Goal: Task Accomplishment & Management: Use online tool/utility

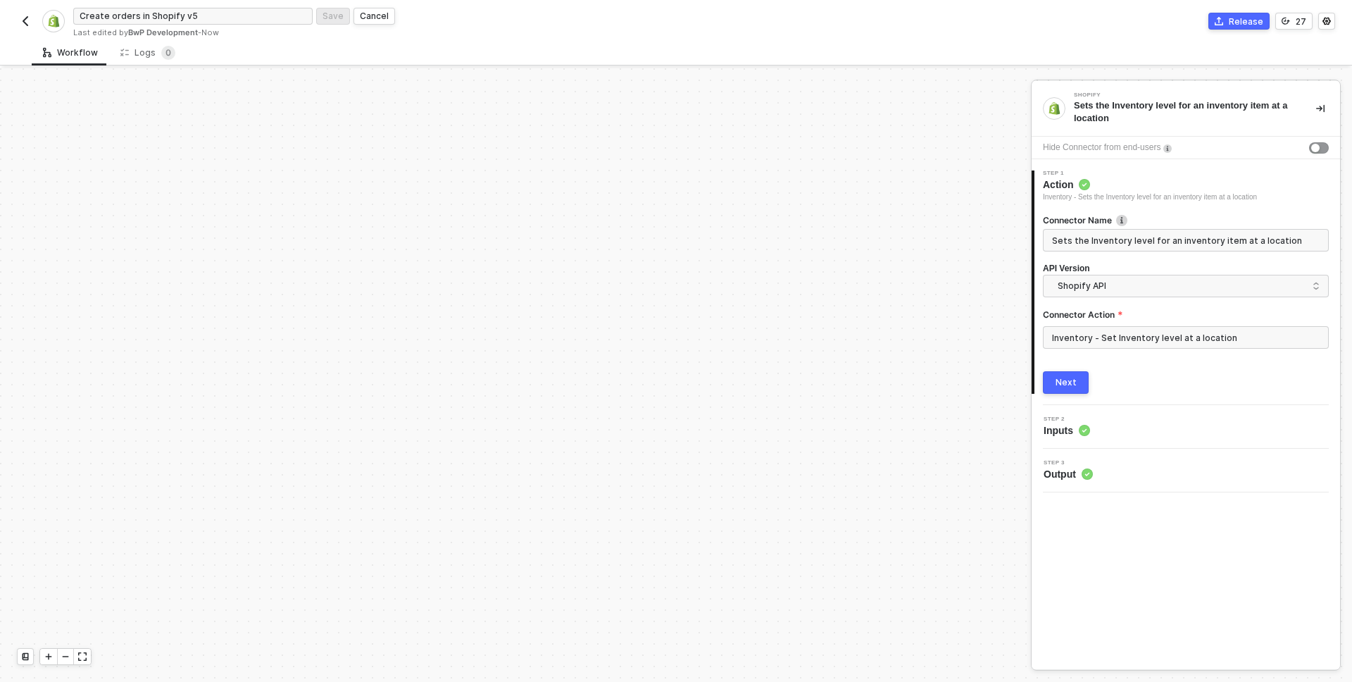
scroll to position [819, 1211]
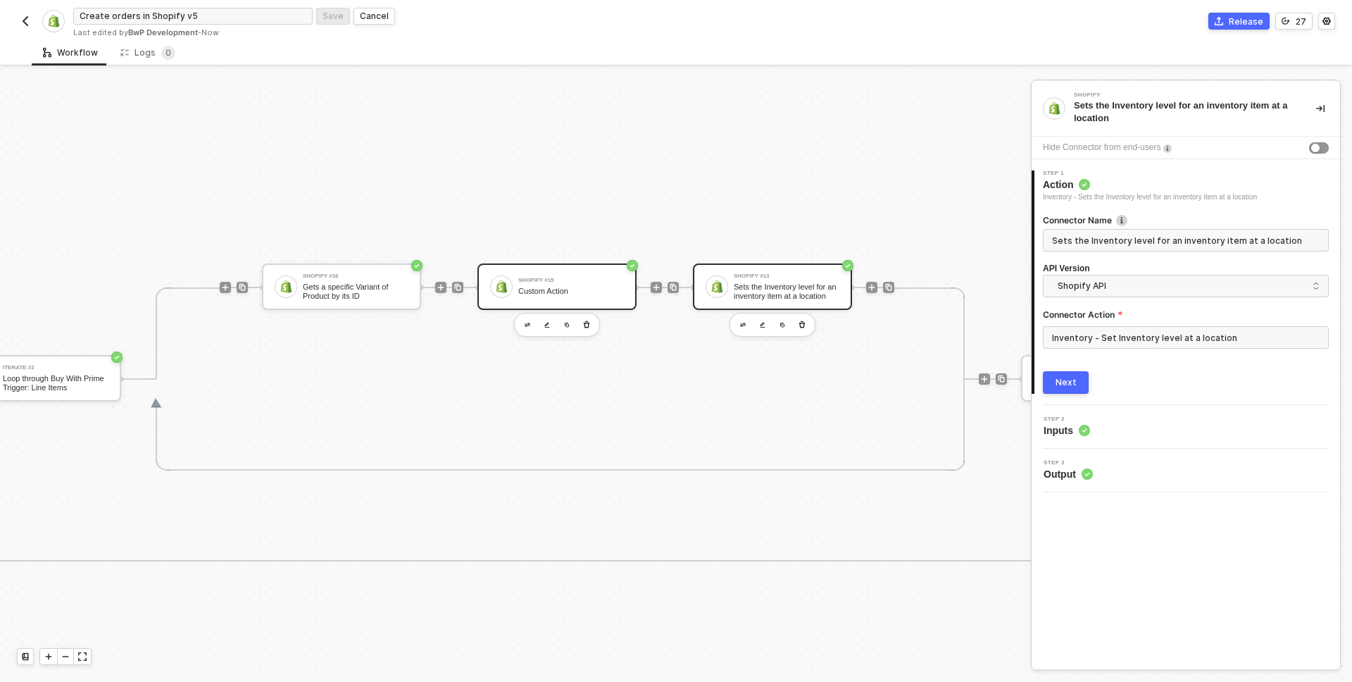
click at [561, 292] on div "Custom Action" at bounding box center [571, 291] width 106 height 9
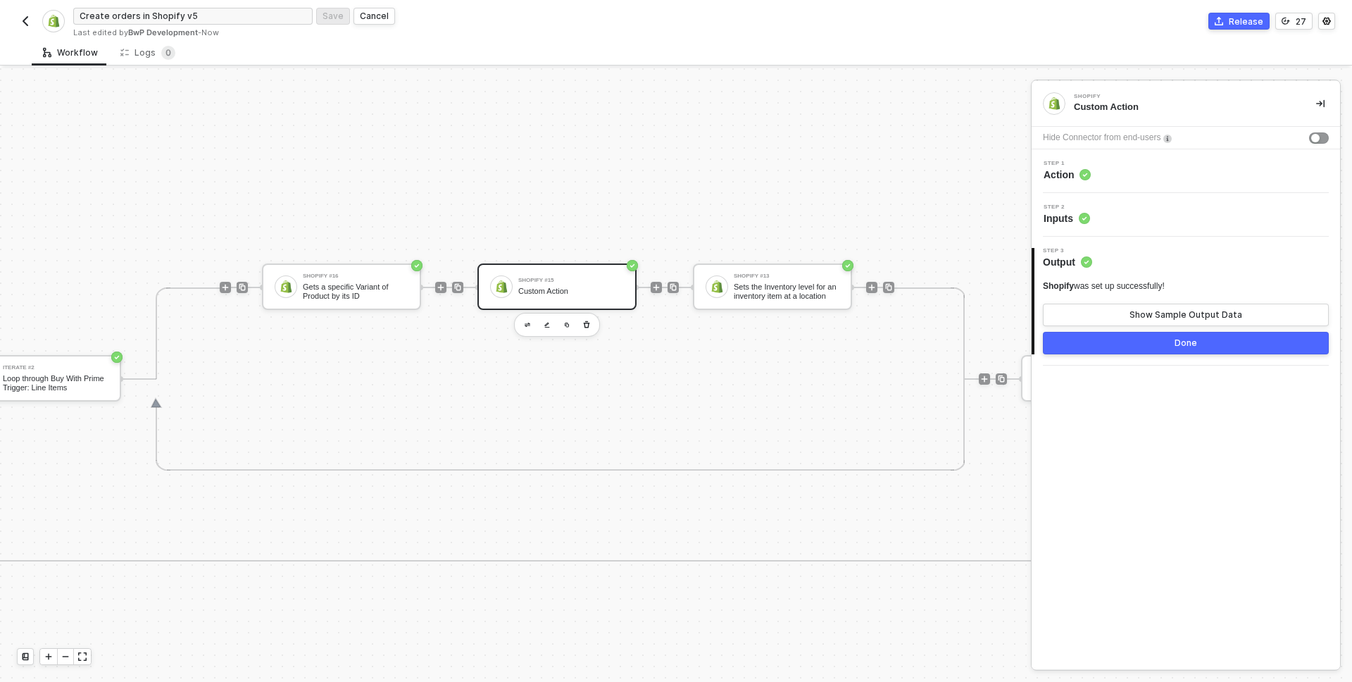
click at [1112, 215] on div "Step 2 Inputs" at bounding box center [1187, 214] width 305 height 21
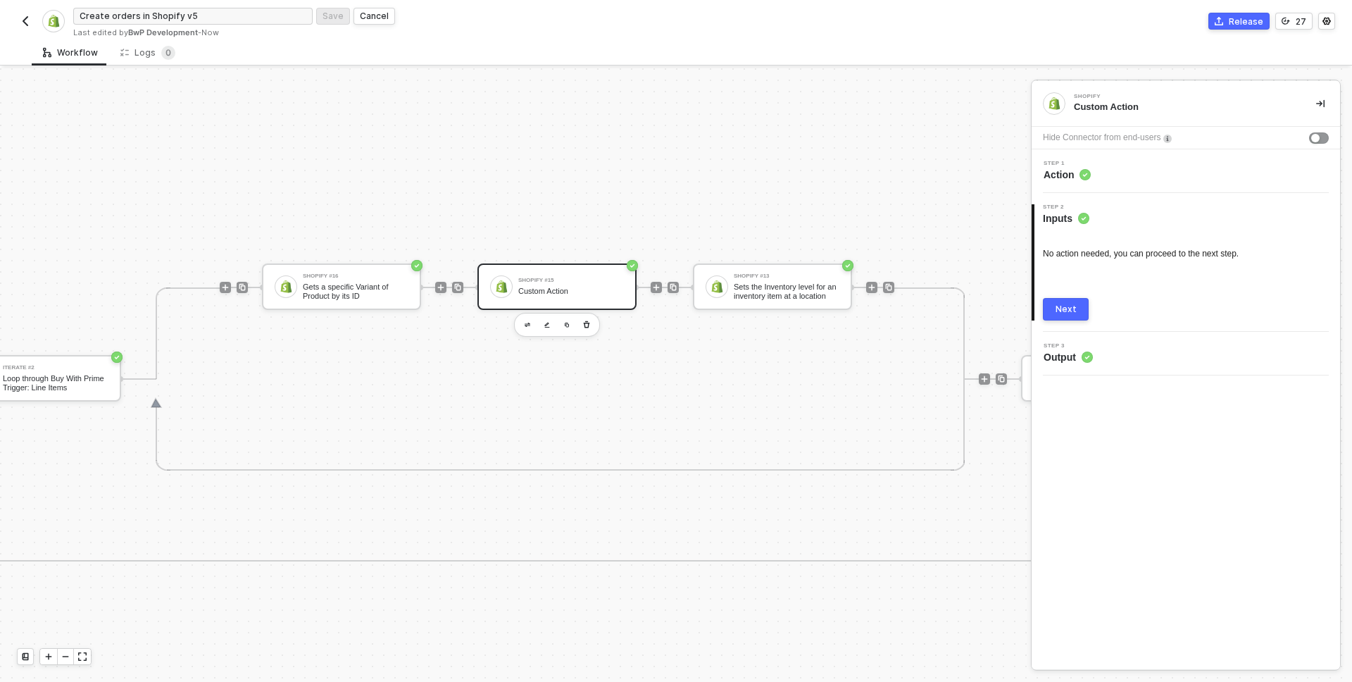
click at [1128, 172] on div "Step 1 Action" at bounding box center [1187, 171] width 305 height 21
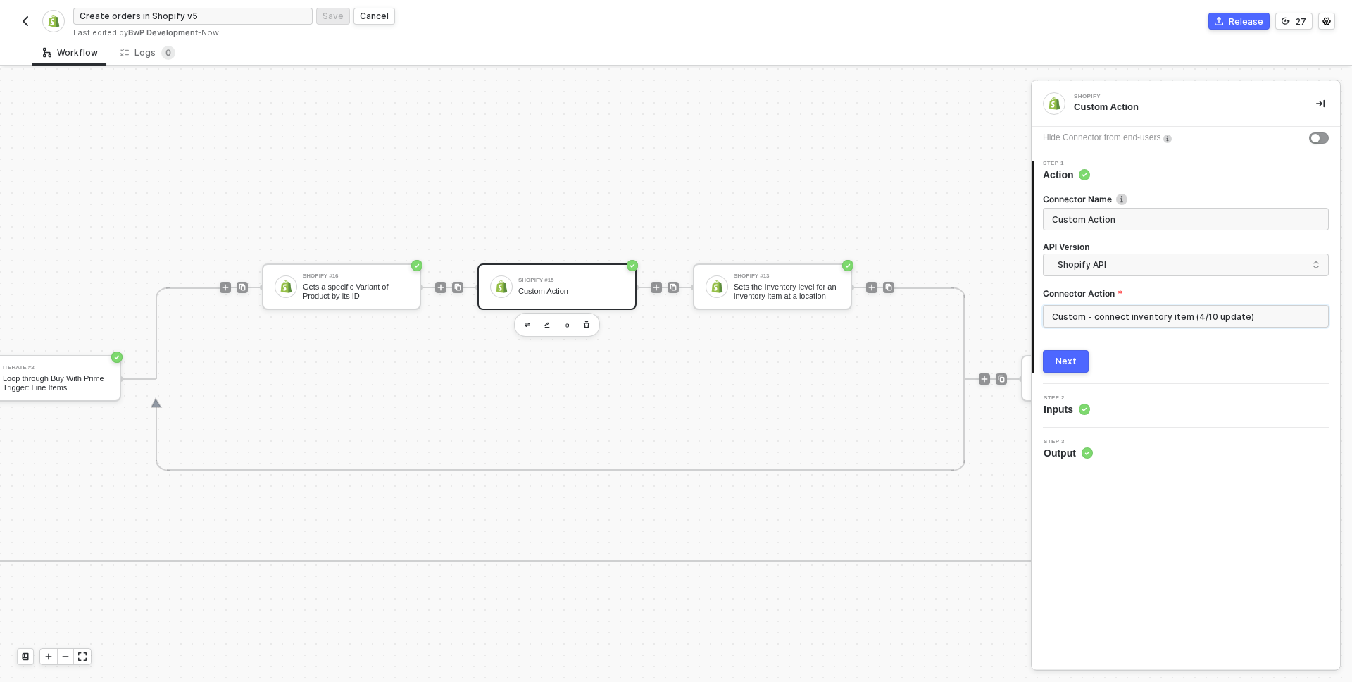
click at [1129, 318] on input "Custom - connect inventory item (4/10 update)" at bounding box center [1186, 316] width 286 height 23
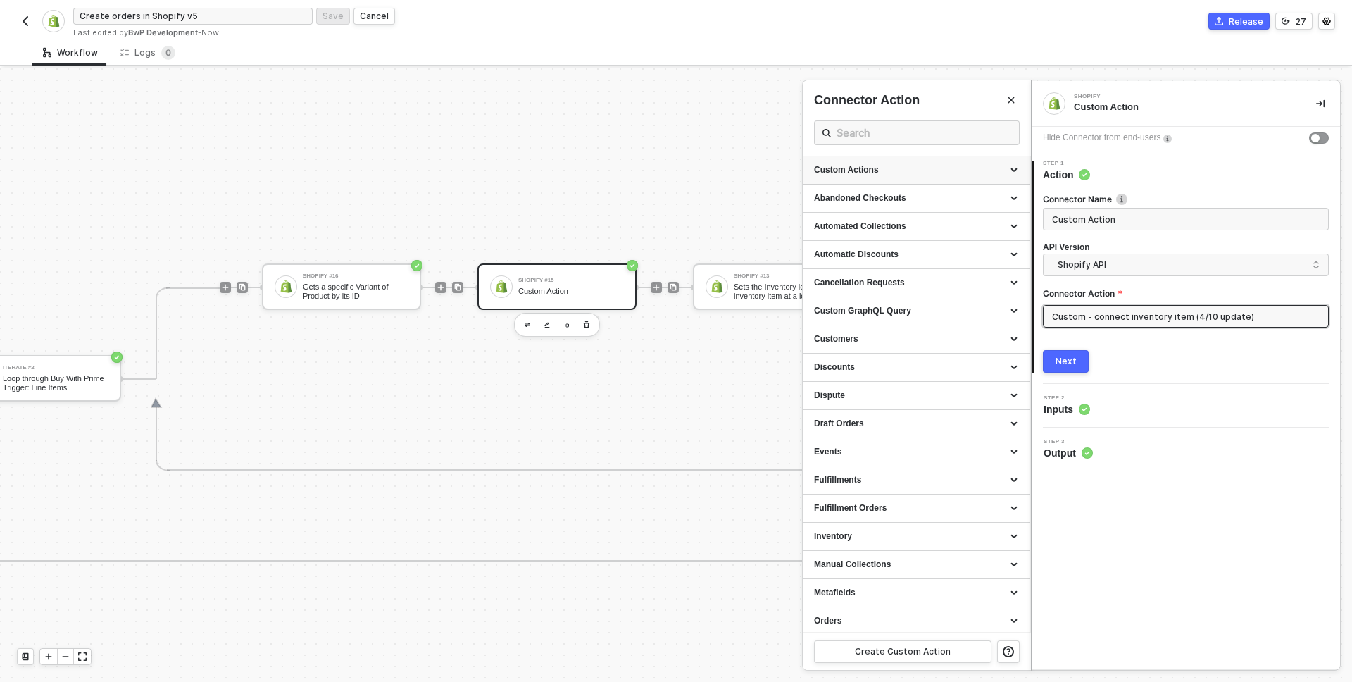
click at [895, 165] on div "Custom Actions" at bounding box center [916, 170] width 205 height 12
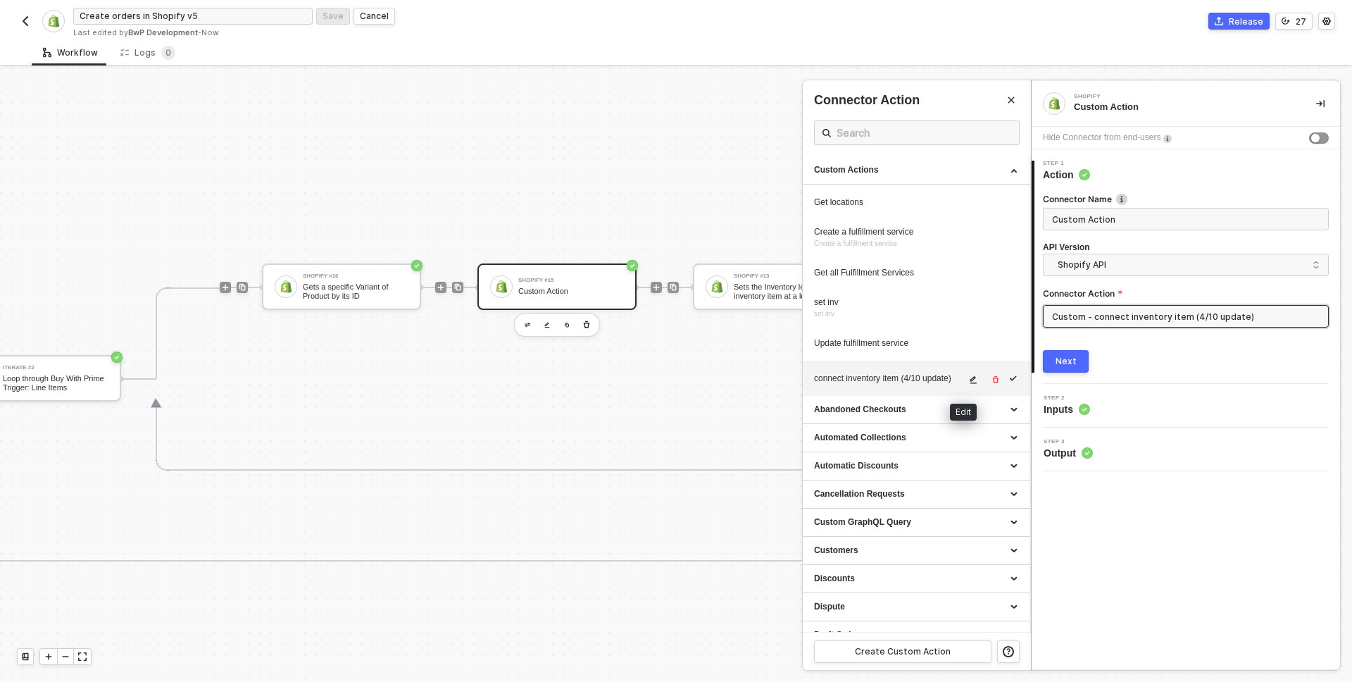
click at [969, 382] on icon "icon-edit" at bounding box center [973, 379] width 8 height 8
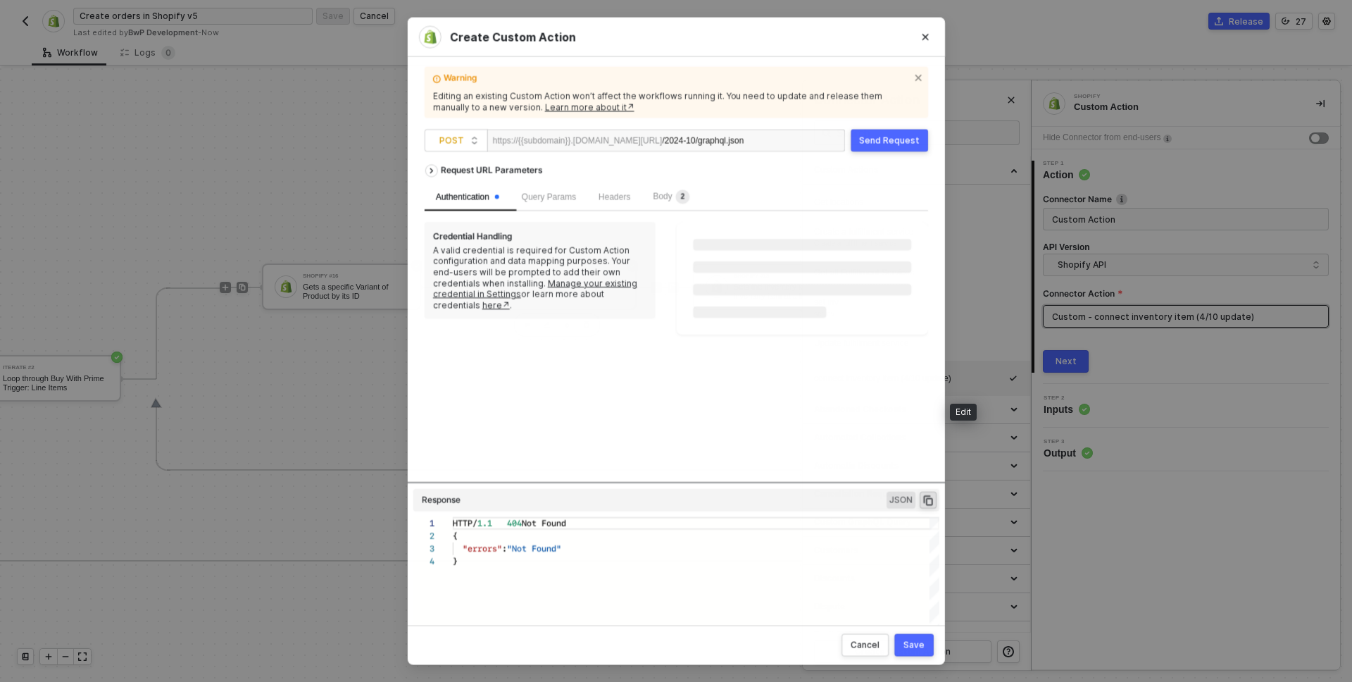
scroll to position [38, 0]
click at [680, 194] on span "Body 2" at bounding box center [671, 196] width 37 height 10
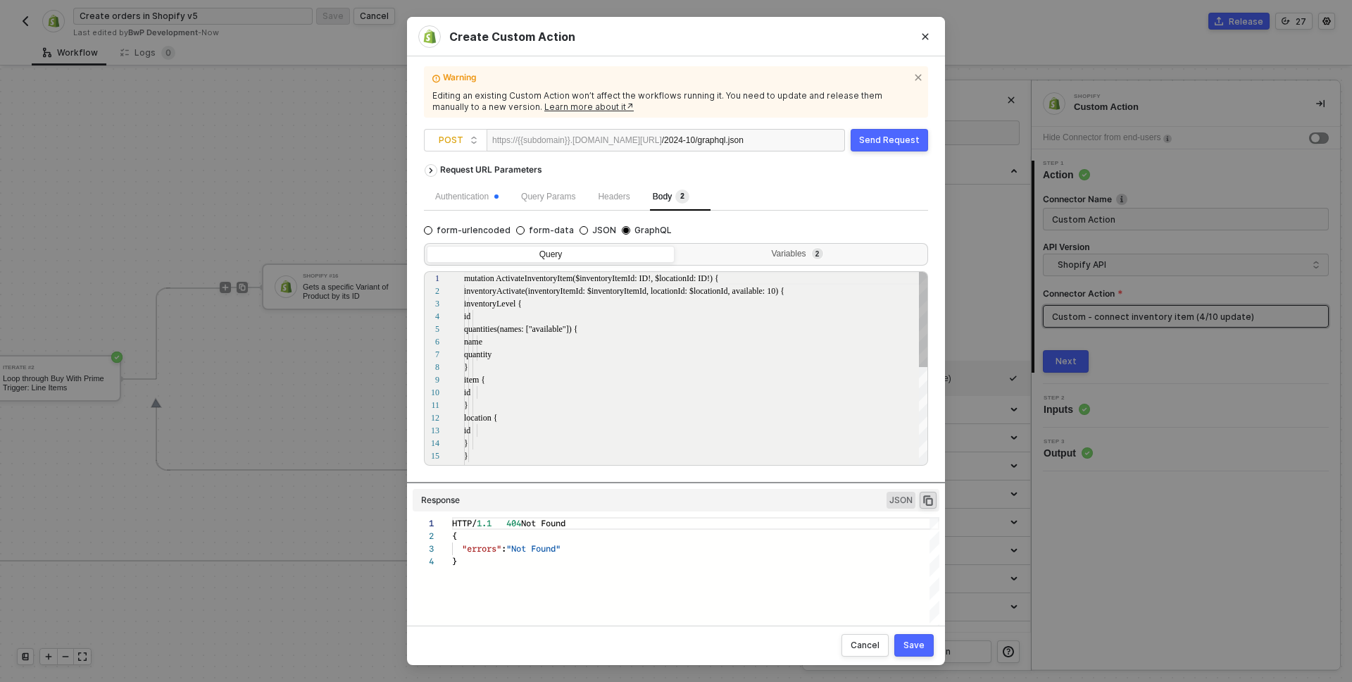
scroll to position [127, 0]
click at [573, 194] on span "Query Params" at bounding box center [548, 196] width 54 height 10
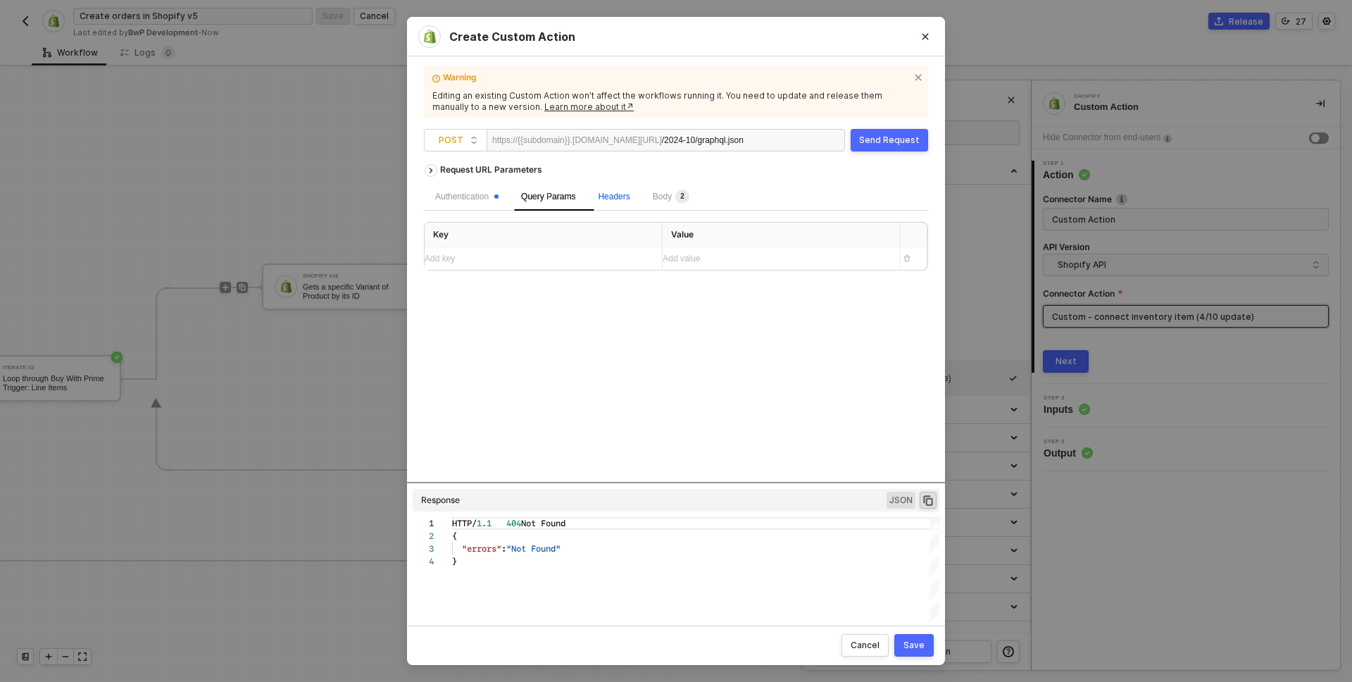
click at [629, 190] on div "Headers" at bounding box center [614, 196] width 32 height 13
click at [662, 191] on span "Body 2" at bounding box center [671, 196] width 37 height 10
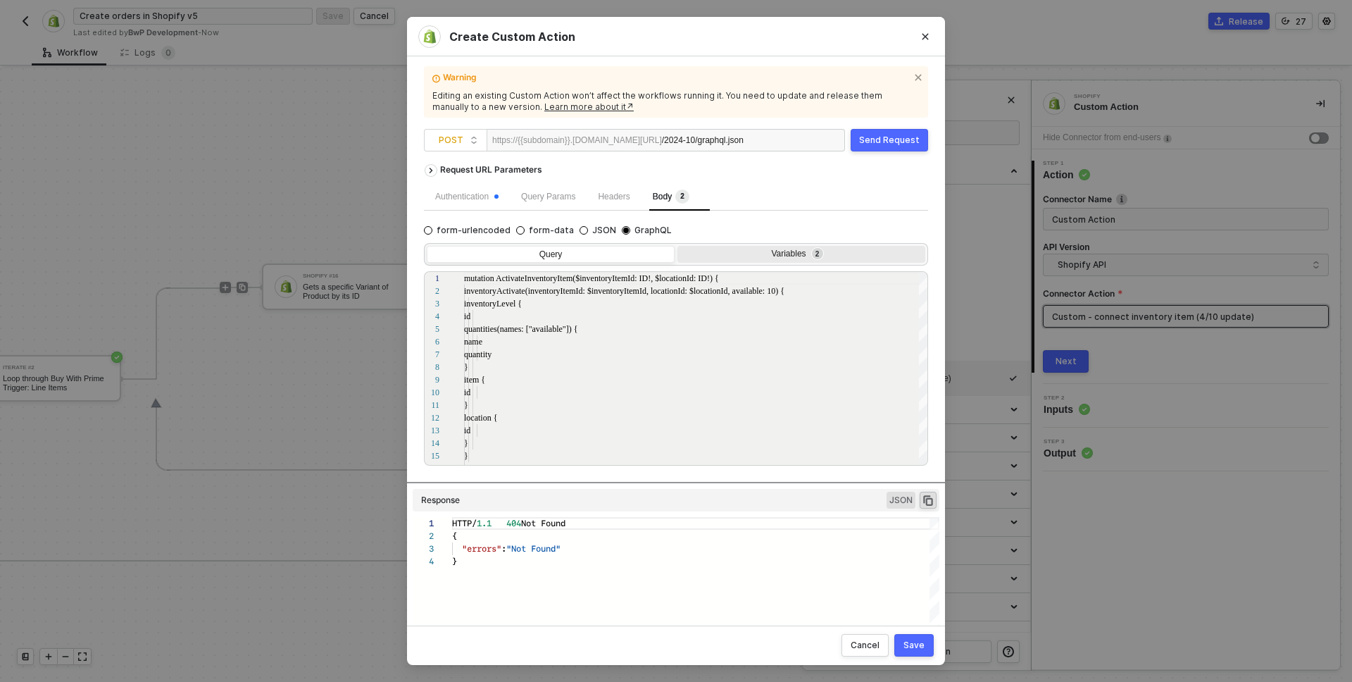
click at [721, 250] on div "Variables 2" at bounding box center [800, 254] width 230 height 11
click at [677, 246] on input "Variables 2" at bounding box center [677, 246] width 0 height 0
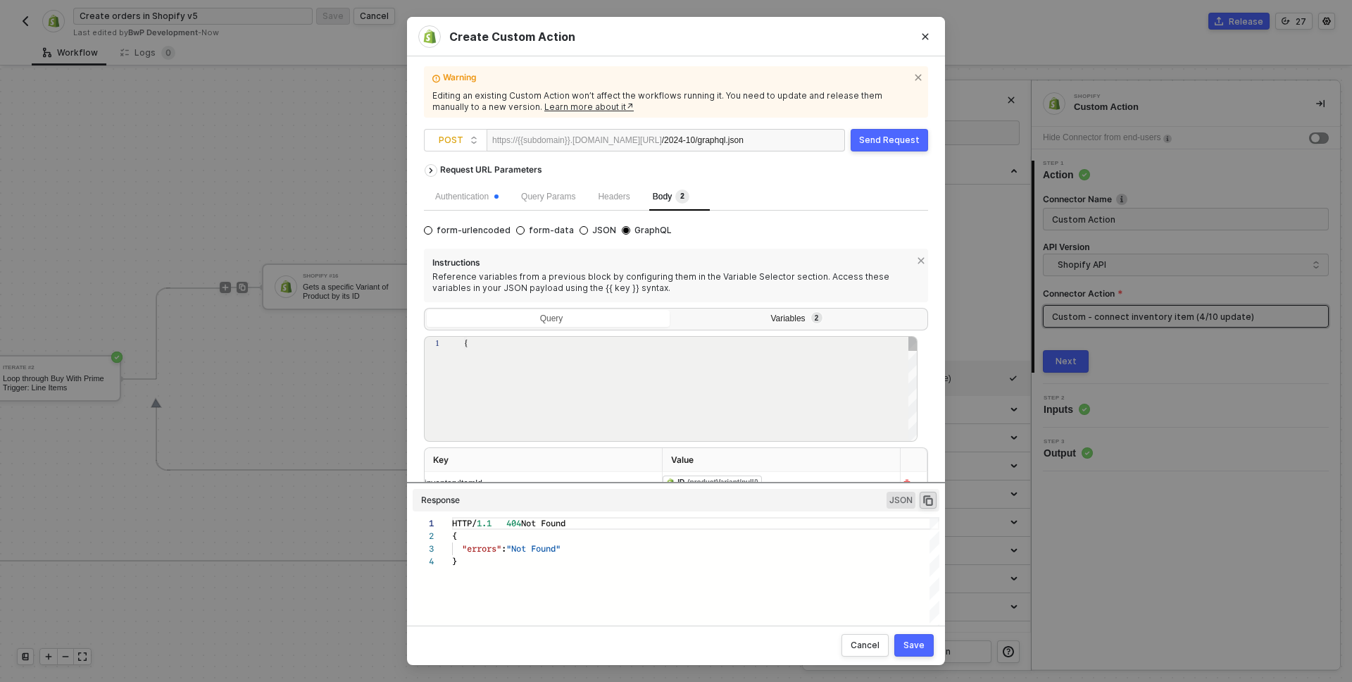
type textarea "{ "inventoryItemId": "{{inventoryItemId}}", "locationId" :"{{locationId}}" }"
click at [570, 317] on div "Query" at bounding box center [551, 320] width 248 height 20
click at [427, 310] on input "Query" at bounding box center [427, 310] width 0 height 0
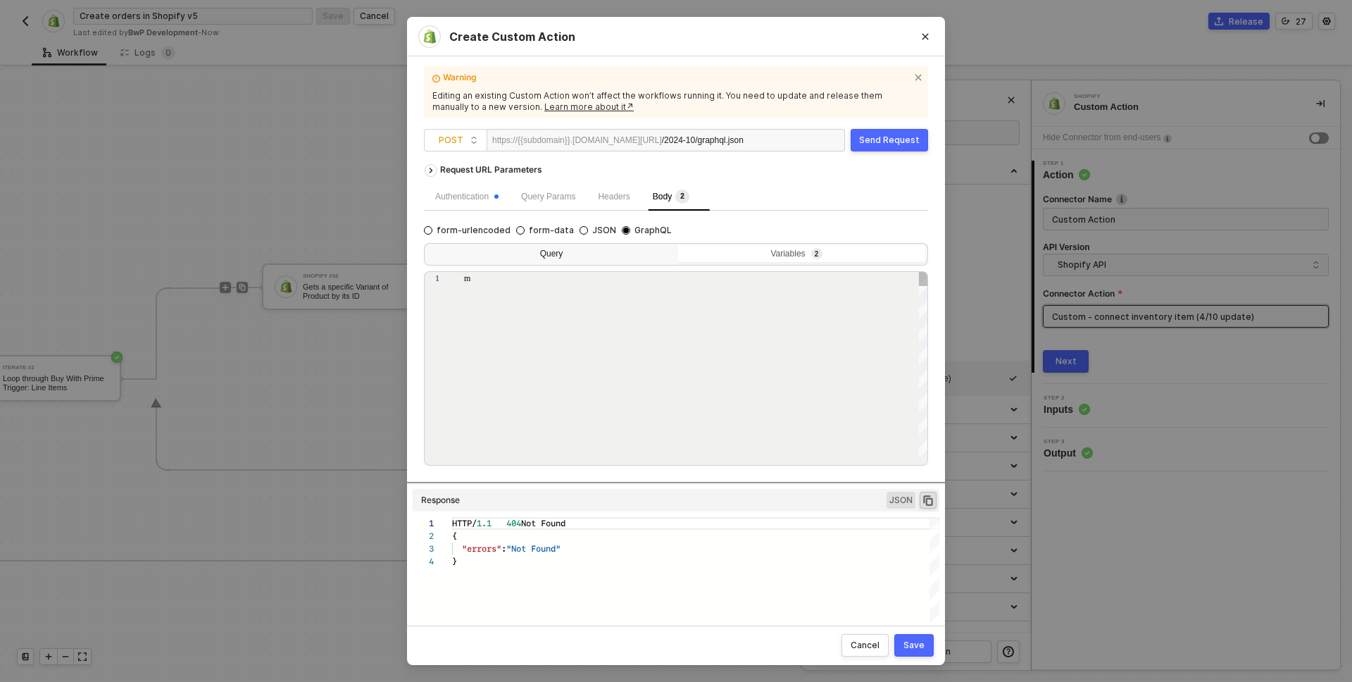
type textarea "mutation ActivateInventoryItem($inventoryItemId: ID!, $locationId: ID!) { inven…"
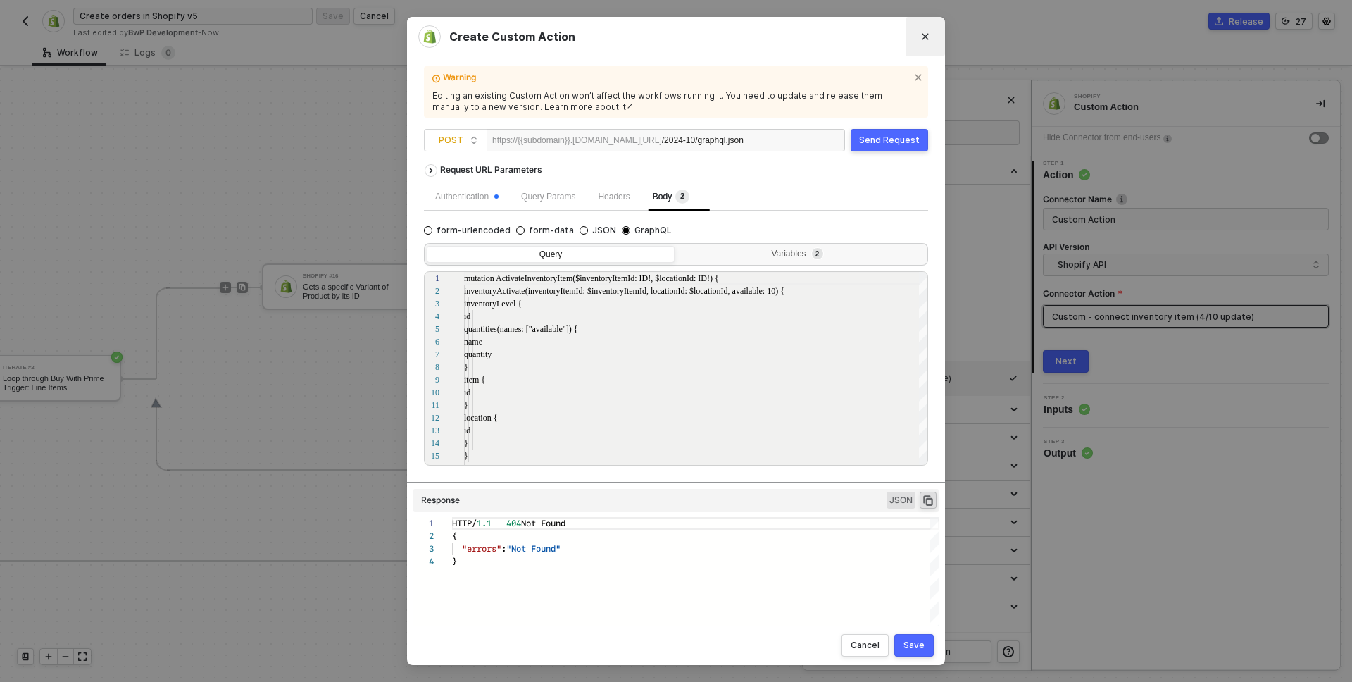
click at [929, 32] on button "Close" at bounding box center [925, 36] width 23 height 23
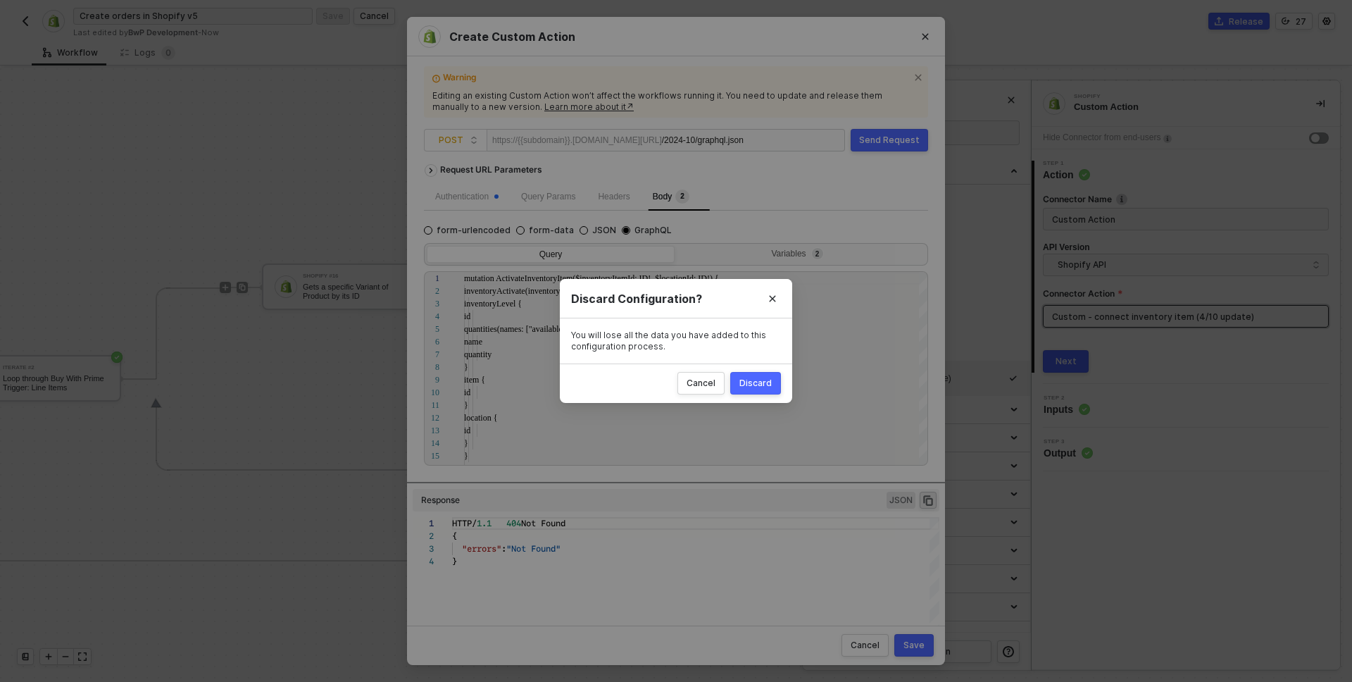
click at [763, 383] on div "Discard" at bounding box center [755, 382] width 32 height 11
radio input "true"
radio input "false"
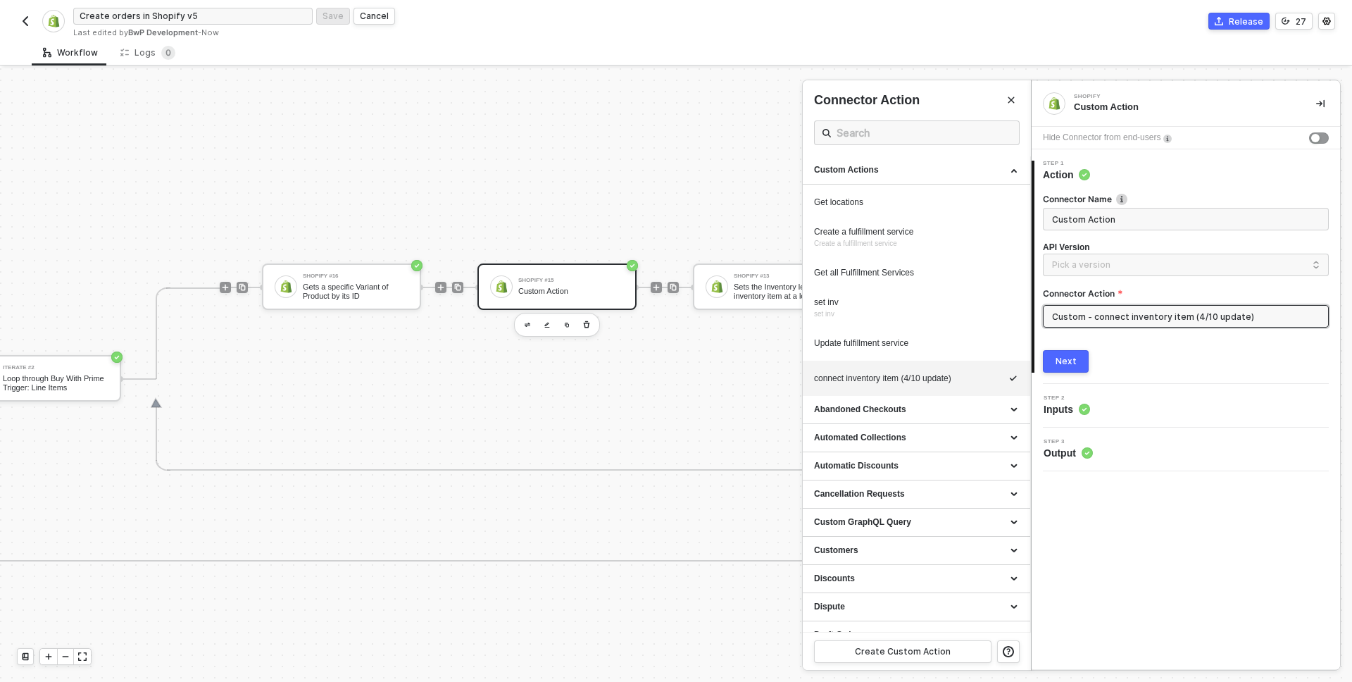
click at [764, 284] on div at bounding box center [676, 374] width 1352 height 613
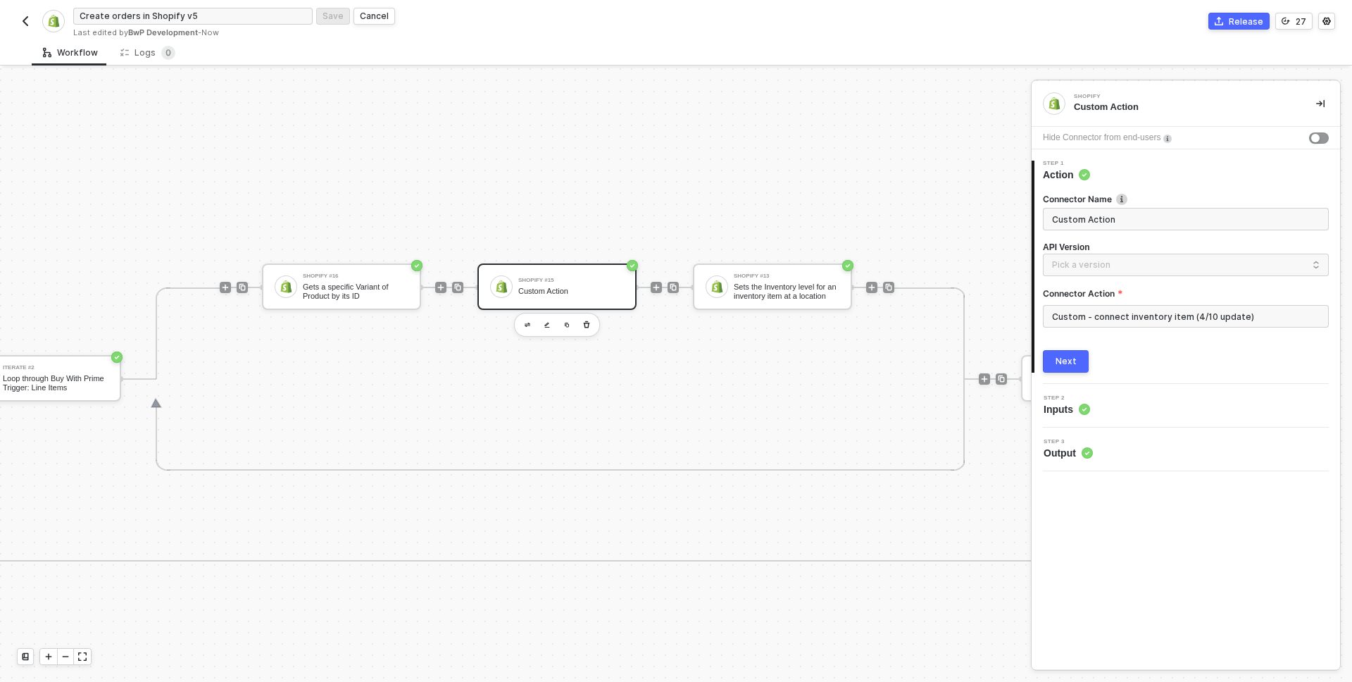
click at [737, 417] on div "Shopify #16 Gets a specific Variant of Product by its ID Shopify #15 Custom Act…" at bounding box center [557, 378] width 674 height 183
click at [753, 280] on div "Shopify #13 Sets the Inventory level for an inventory item at a location" at bounding box center [787, 286] width 106 height 27
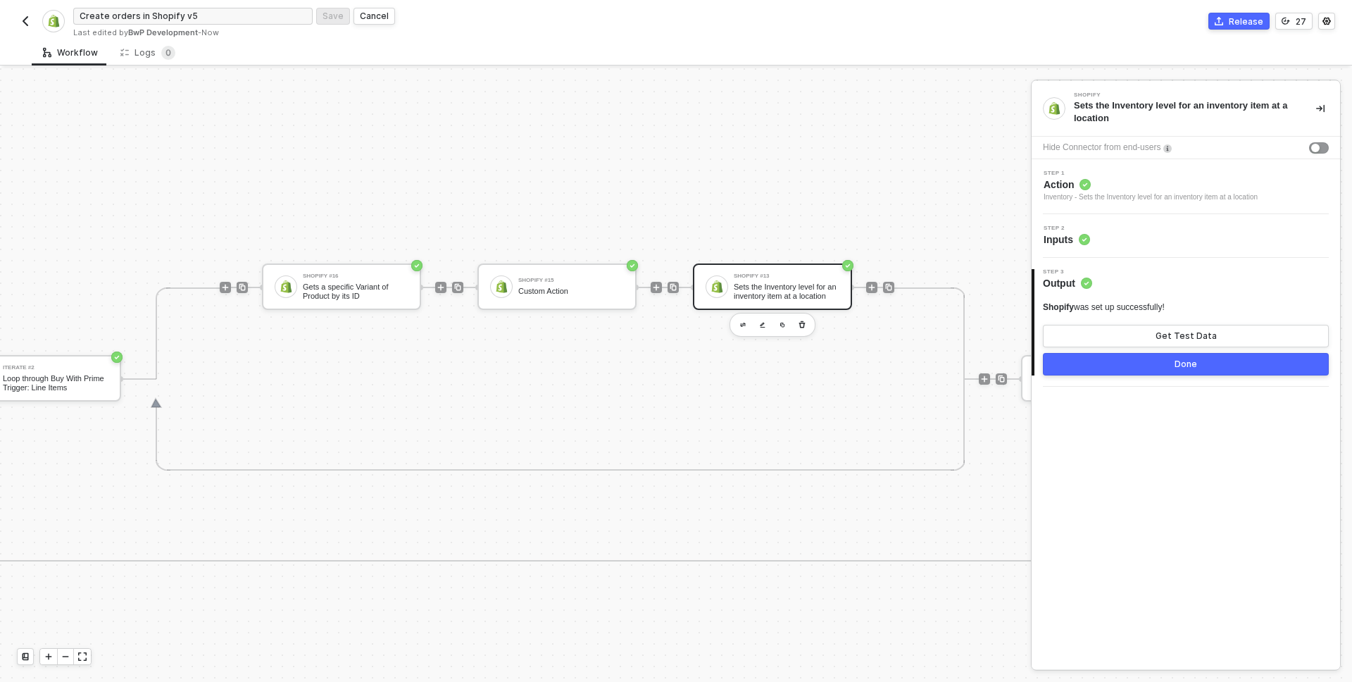
click at [1133, 241] on div "Step 2 Inputs" at bounding box center [1187, 235] width 305 height 21
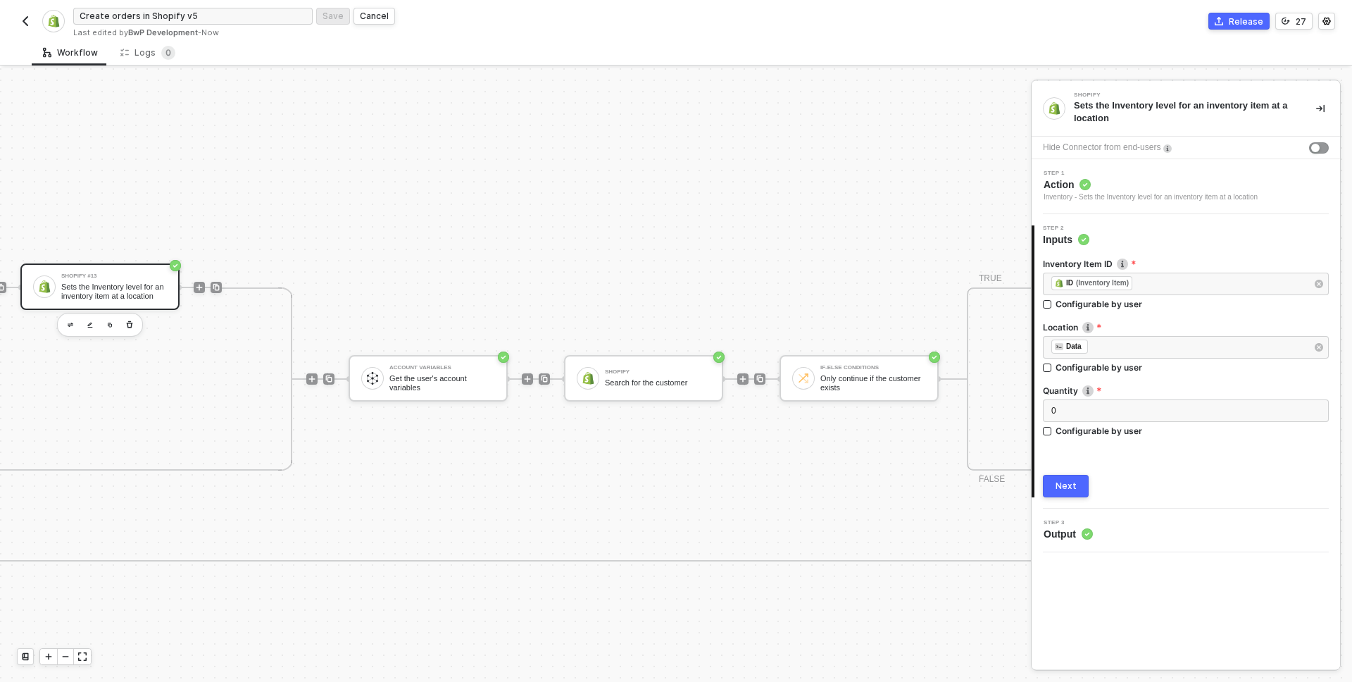
scroll to position [819, 1239]
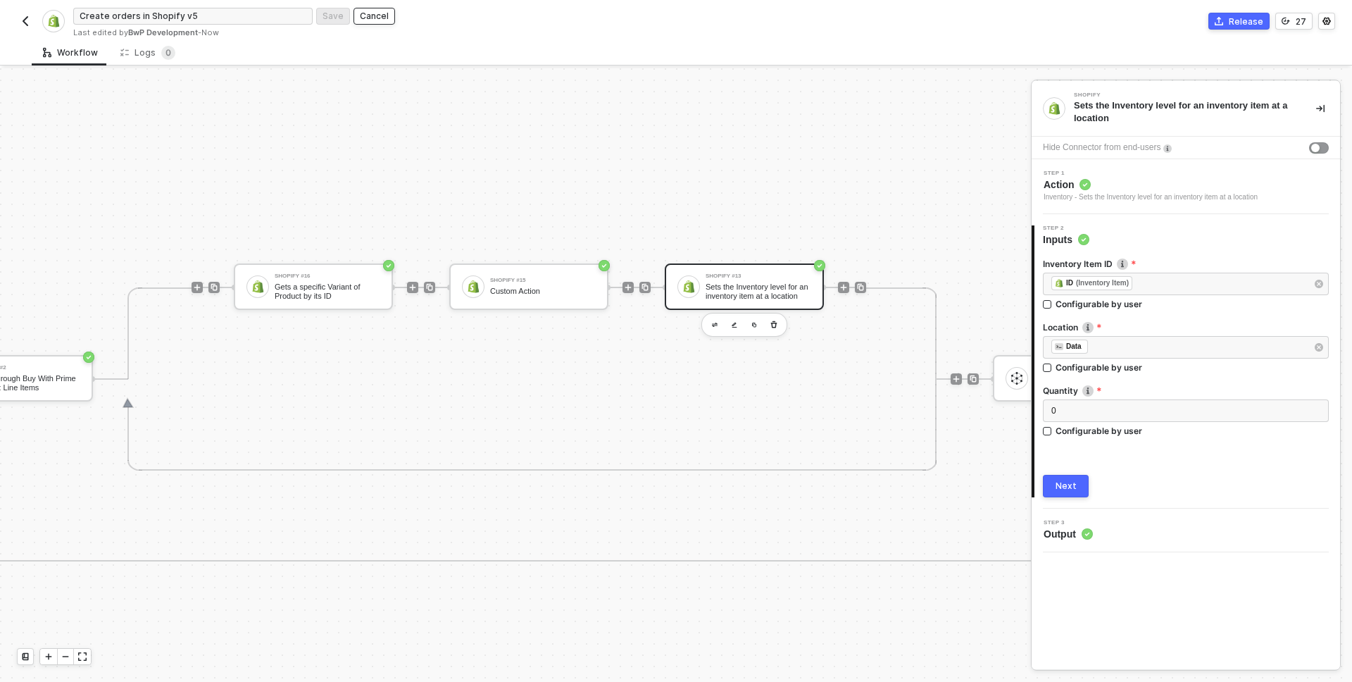
click at [380, 15] on div "Cancel" at bounding box center [374, 16] width 29 height 12
